Goal: Information Seeking & Learning: Understand process/instructions

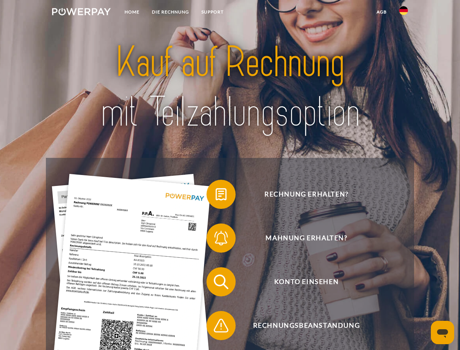
click at [81, 13] on img at bounding box center [81, 11] width 59 height 7
click at [404, 13] on img at bounding box center [403, 10] width 9 height 9
click at [381, 12] on link "agb" at bounding box center [381, 11] width 23 height 13
click at [216, 196] on span at bounding box center [210, 194] width 36 height 36
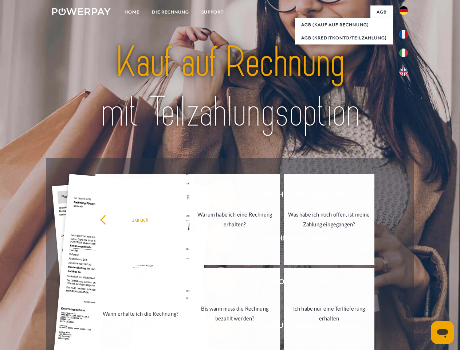
click at [216, 239] on div "Rechnung erhalten? Mahnung erhalten? Konto einsehen" at bounding box center [230, 303] width 368 height 291
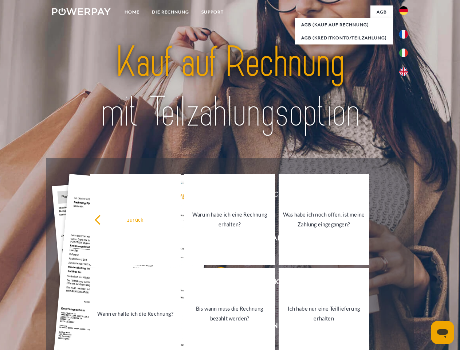
click at [216, 283] on link "Bis wann muss die Rechnung bezahlt werden?" at bounding box center [229, 313] width 91 height 91
